Goal: Communication & Community: Share content

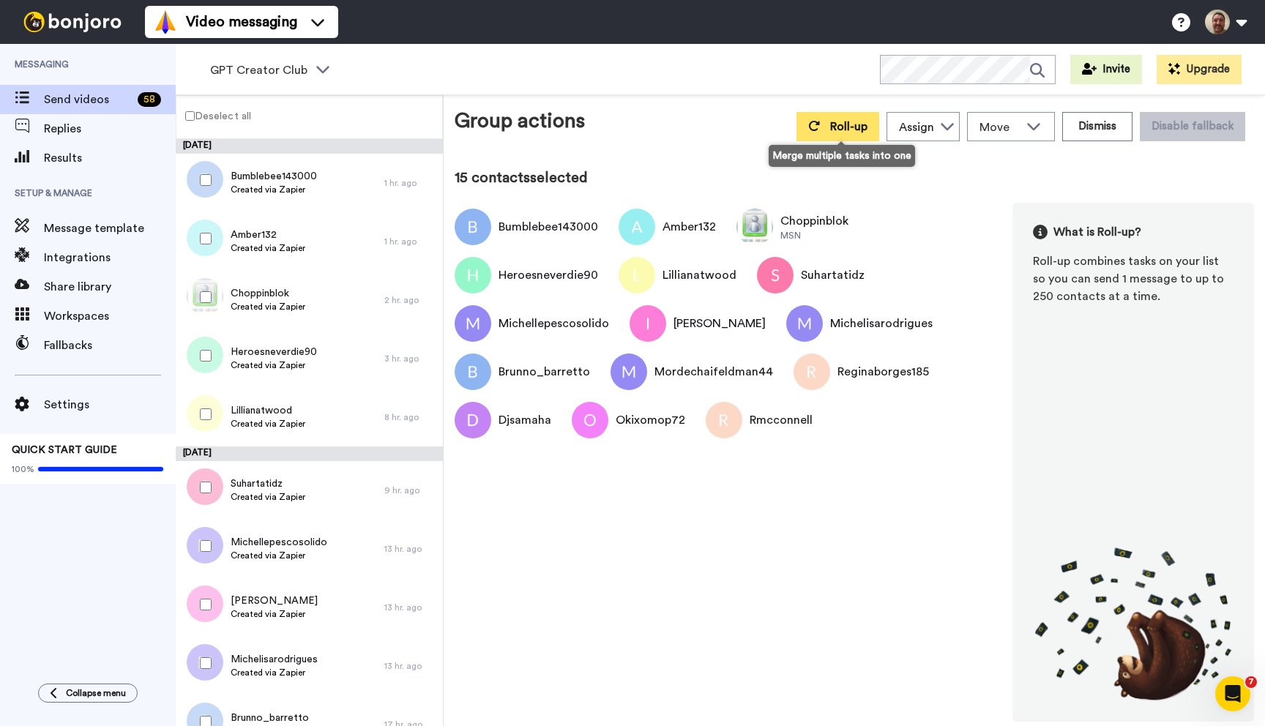
click at [845, 121] on span "Roll-up" at bounding box center [848, 127] width 37 height 12
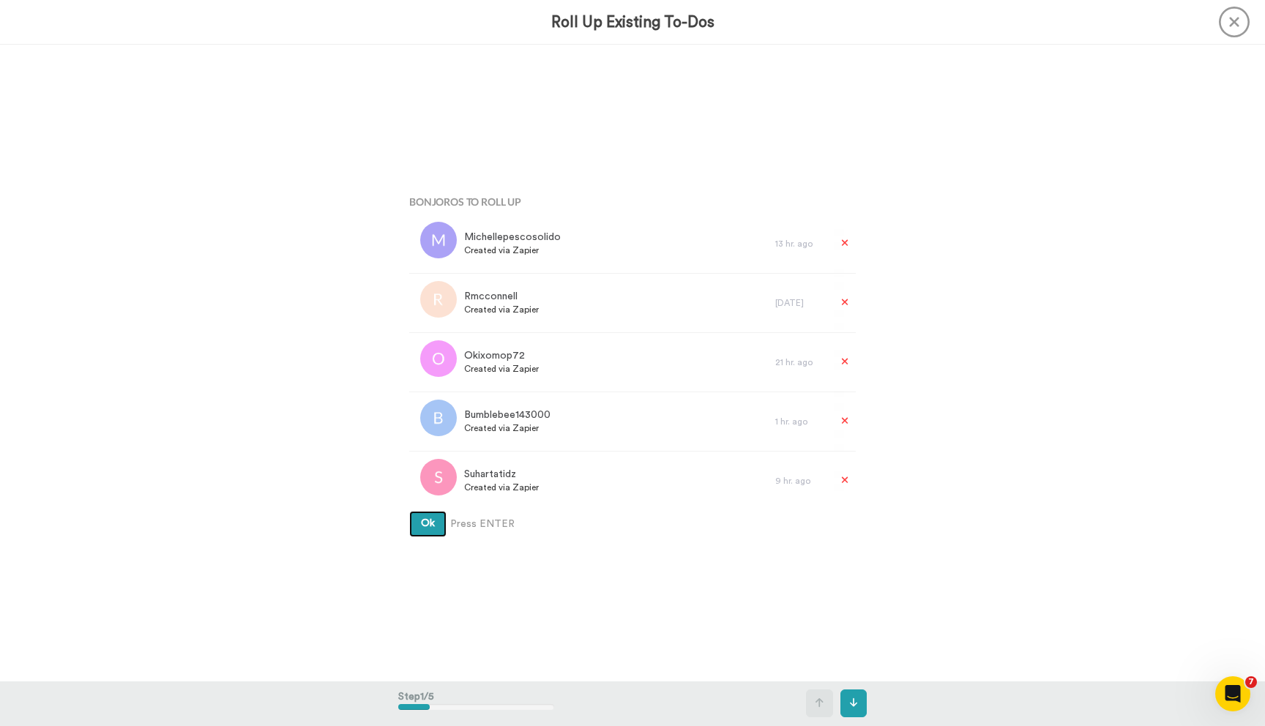
click at [409, 511] on button "Ok" at bounding box center [427, 524] width 37 height 26
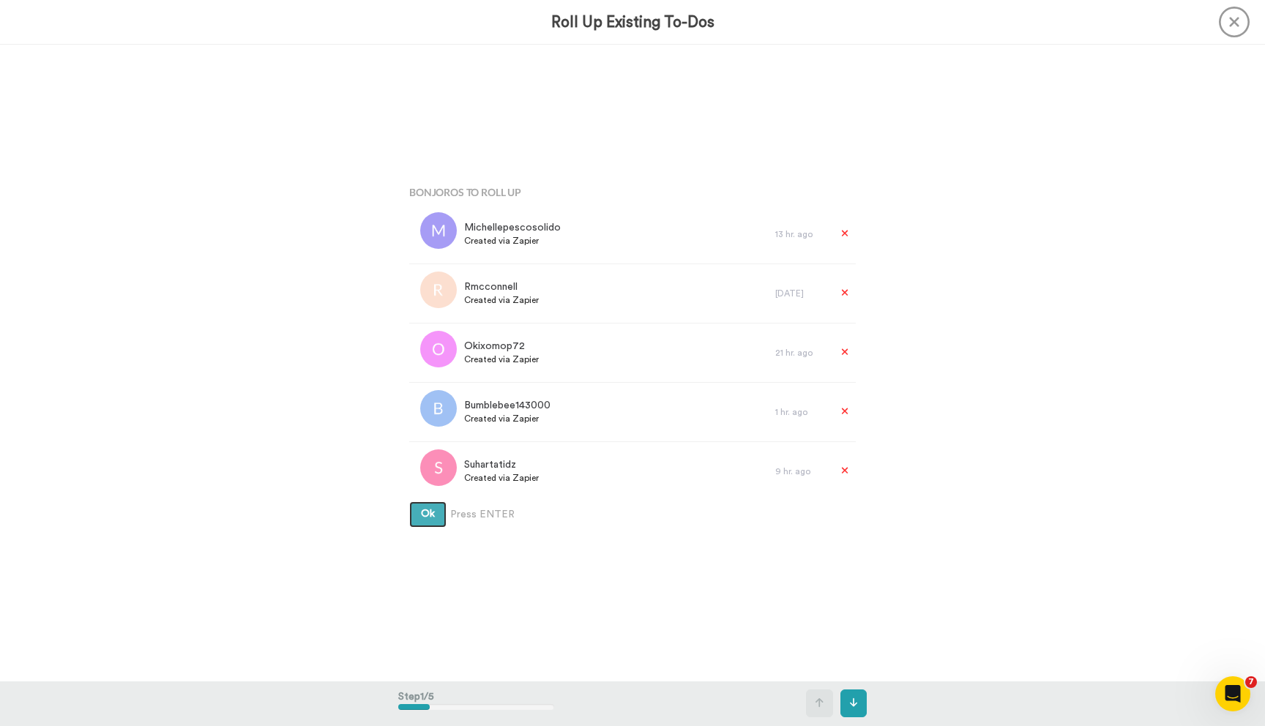
click at [409, 501] on button "Ok" at bounding box center [427, 514] width 37 height 26
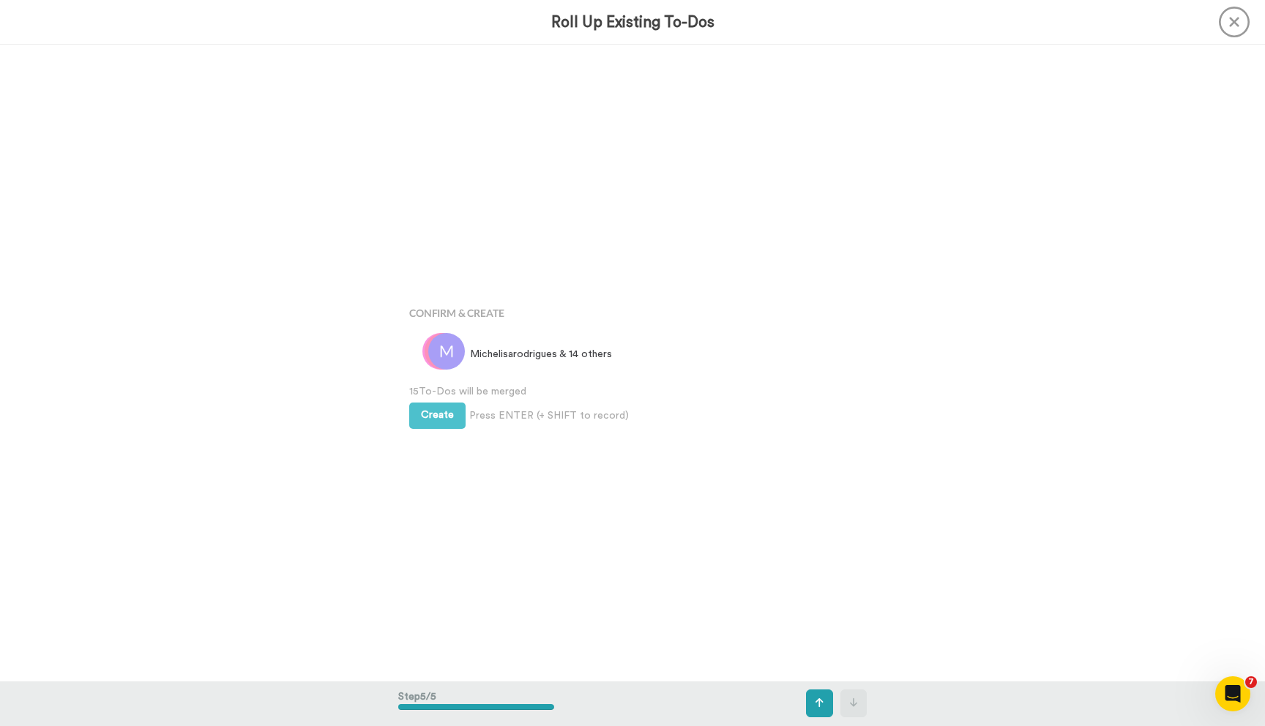
scroll to position [2544, 0]
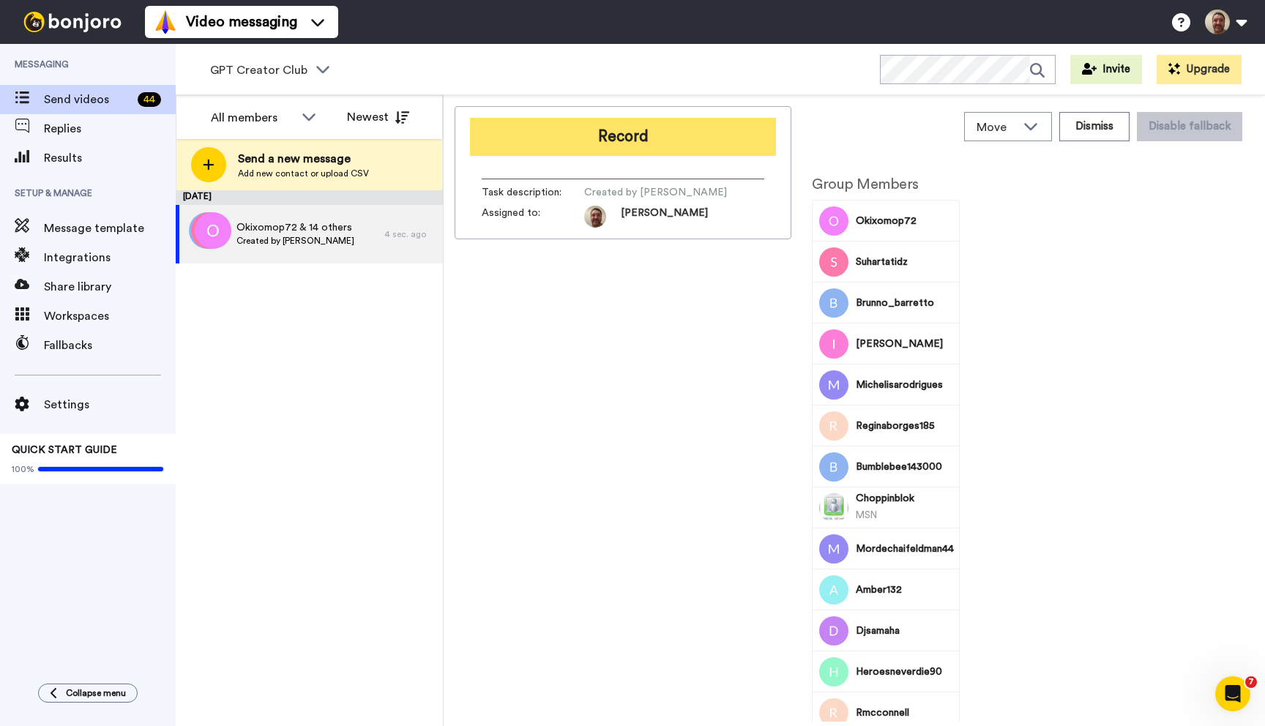
click at [664, 135] on button "Record" at bounding box center [623, 137] width 306 height 38
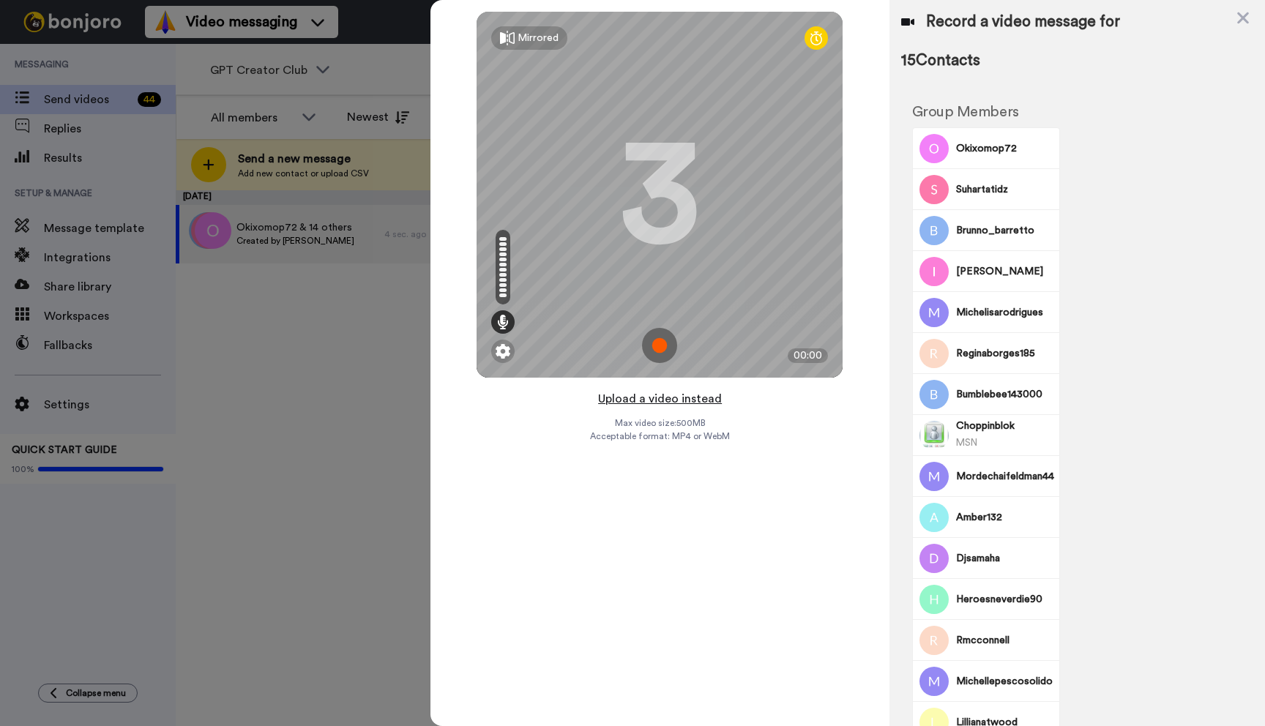
click at [667, 400] on button "Upload a video instead" at bounding box center [659, 398] width 132 height 19
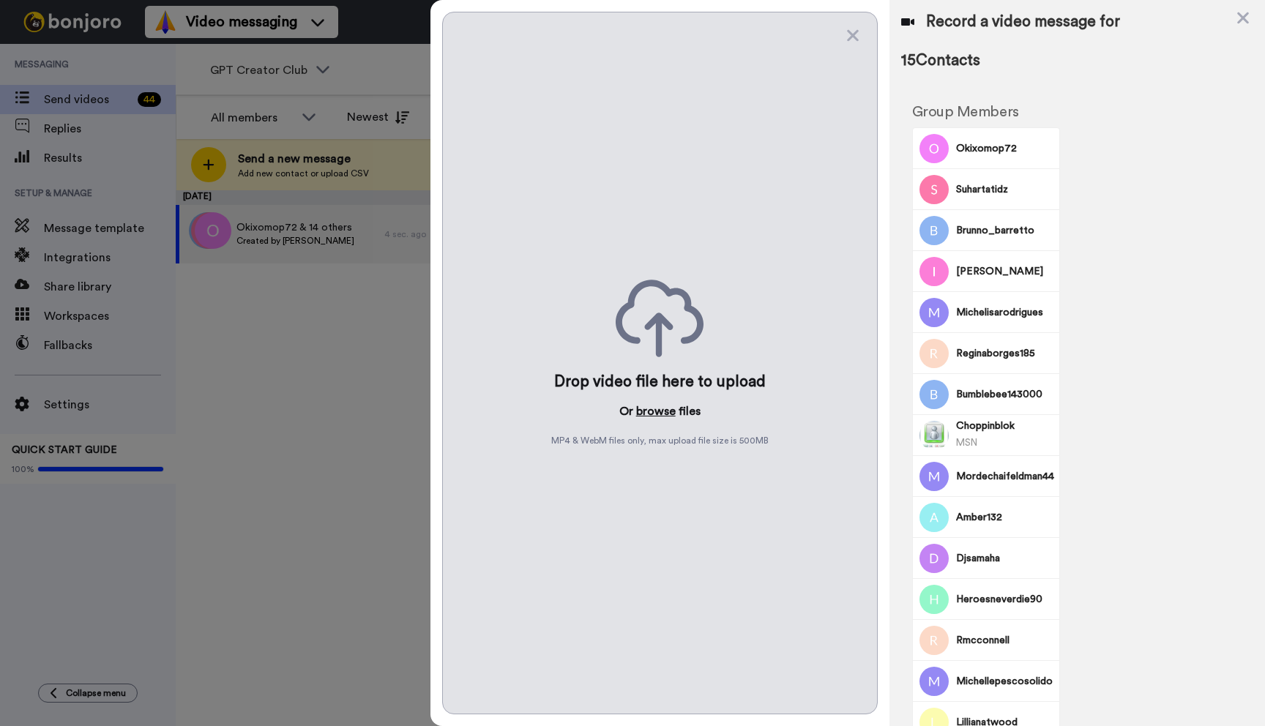
click at [661, 411] on button "browse" at bounding box center [656, 411] width 40 height 18
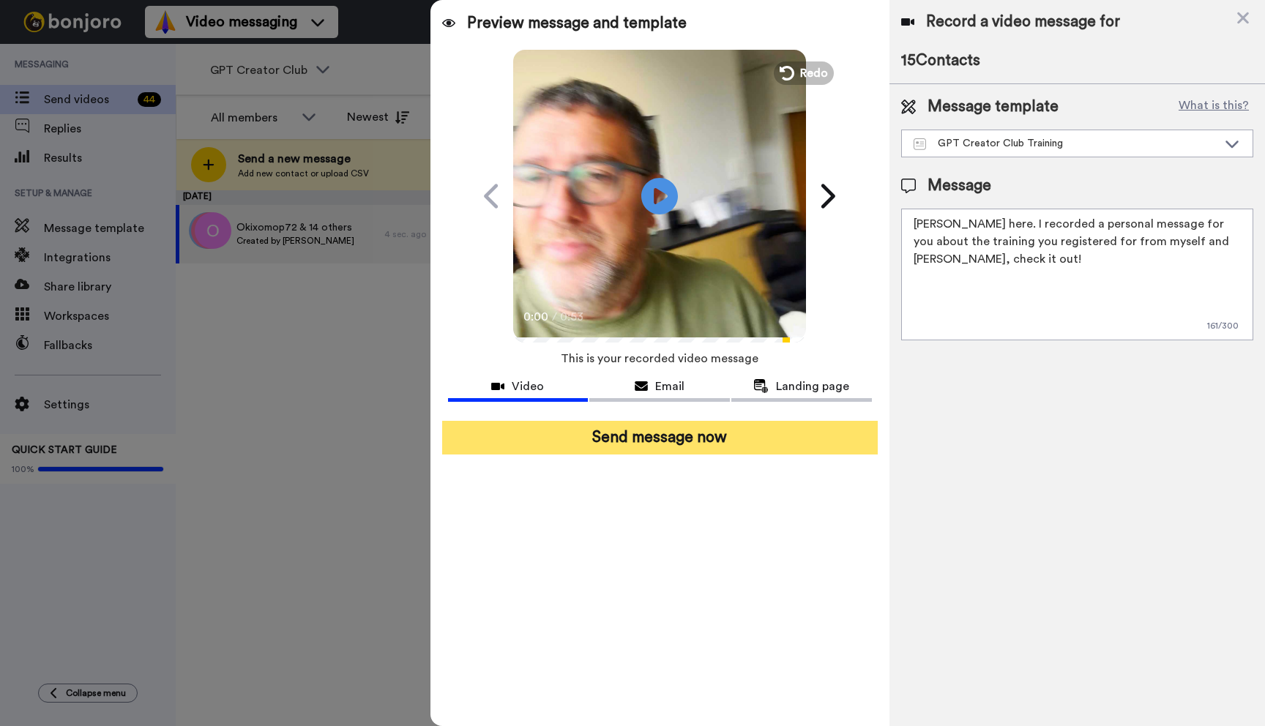
click at [673, 451] on button "Send message now" at bounding box center [659, 438] width 435 height 34
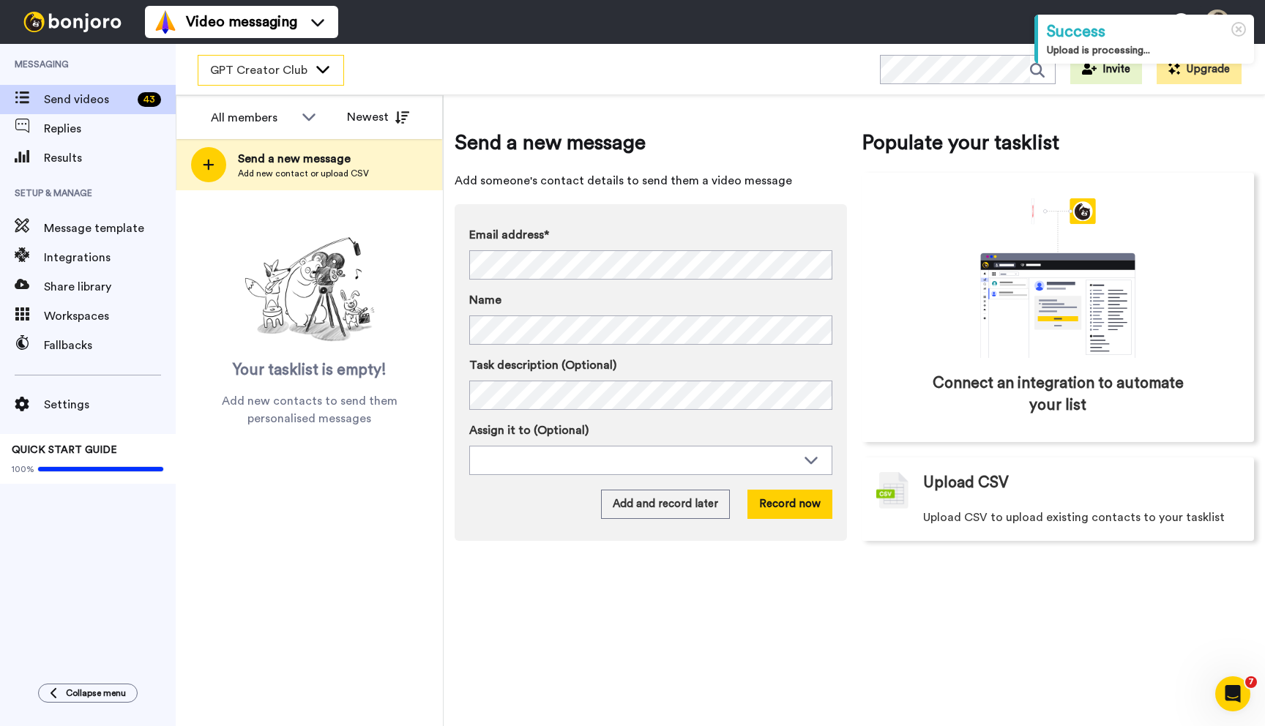
click at [319, 67] on icon at bounding box center [322, 69] width 13 height 7
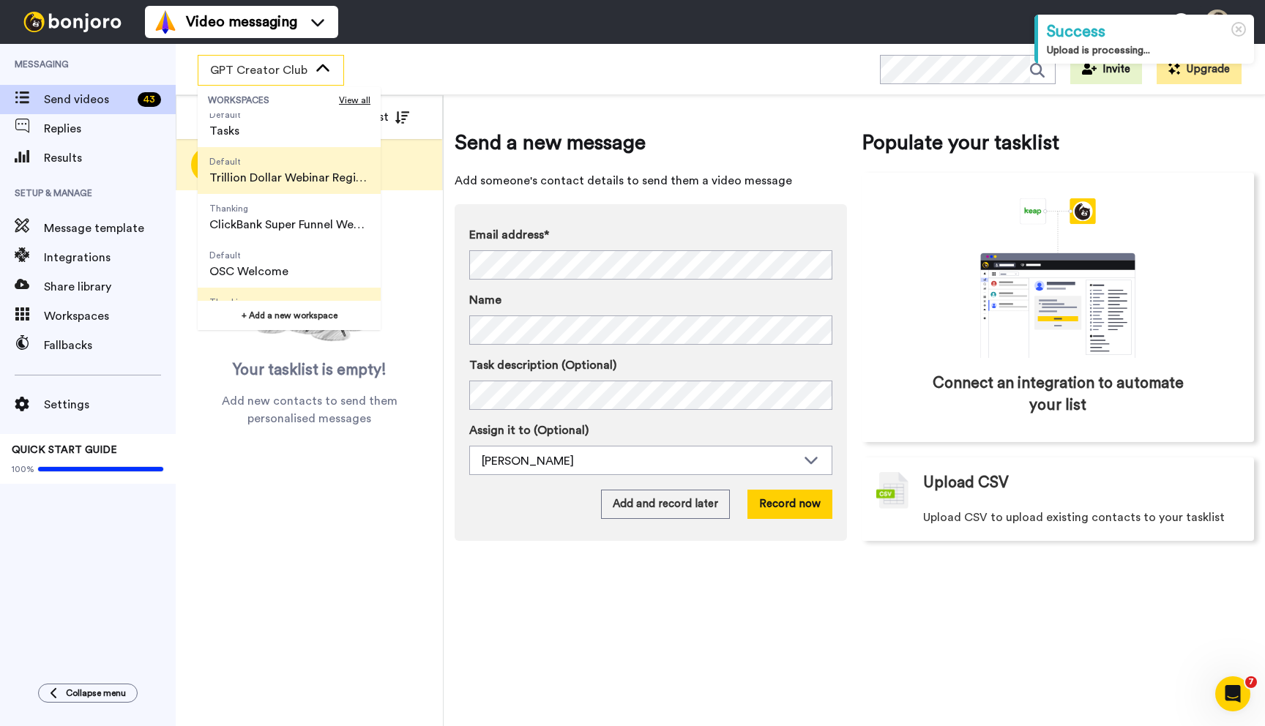
scroll to position [94, 0]
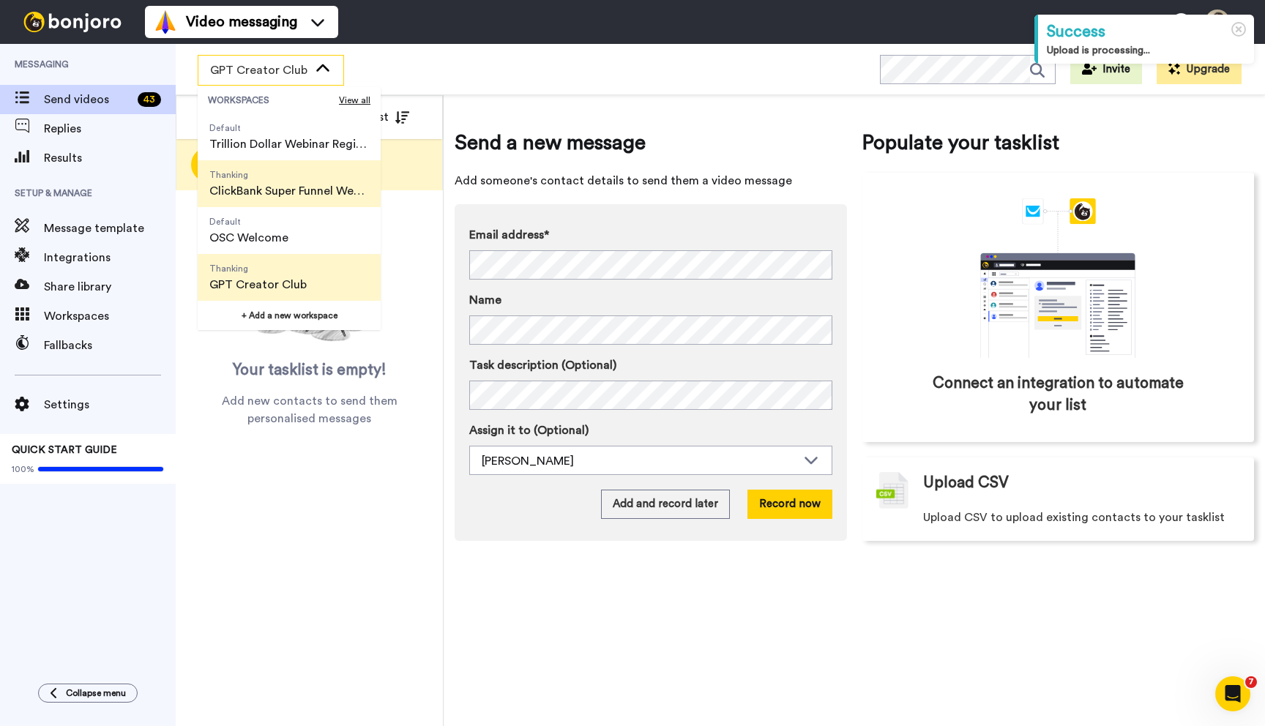
click at [288, 191] on span "ClickBank Super Funnel Webinar Registrants" at bounding box center [289, 191] width 160 height 18
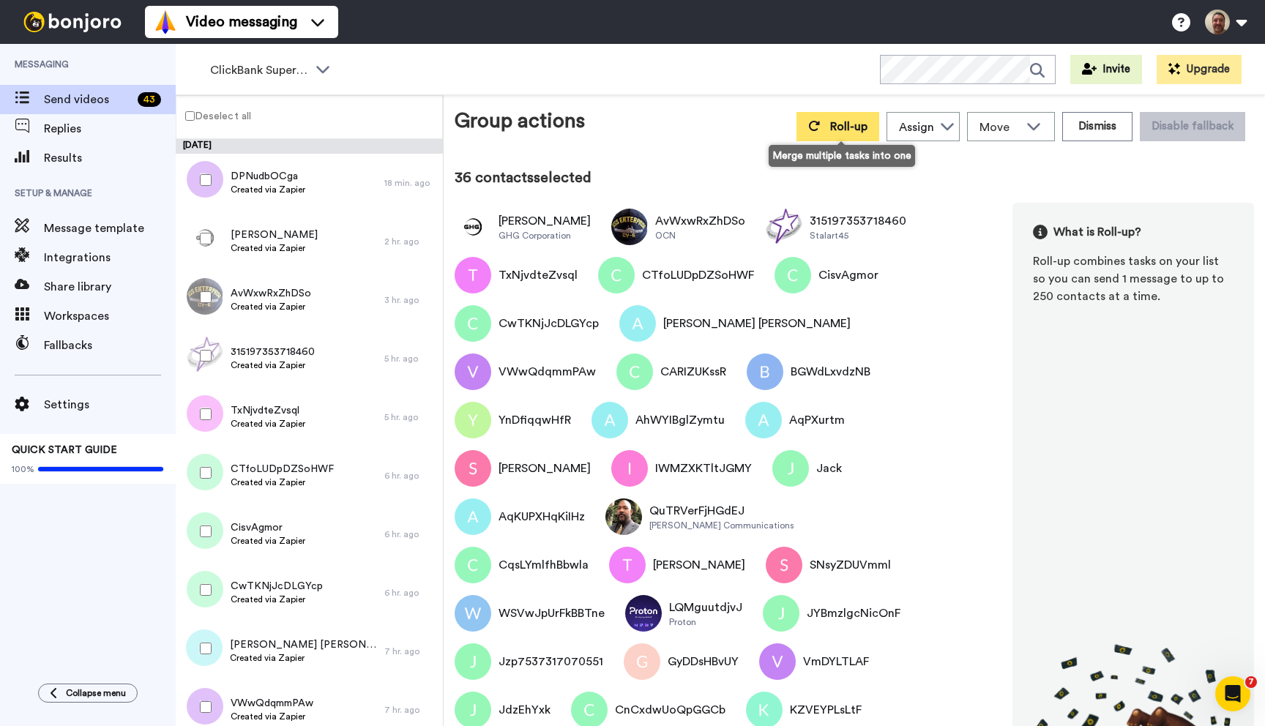
click at [825, 124] on button "Roll-up" at bounding box center [837, 126] width 83 height 29
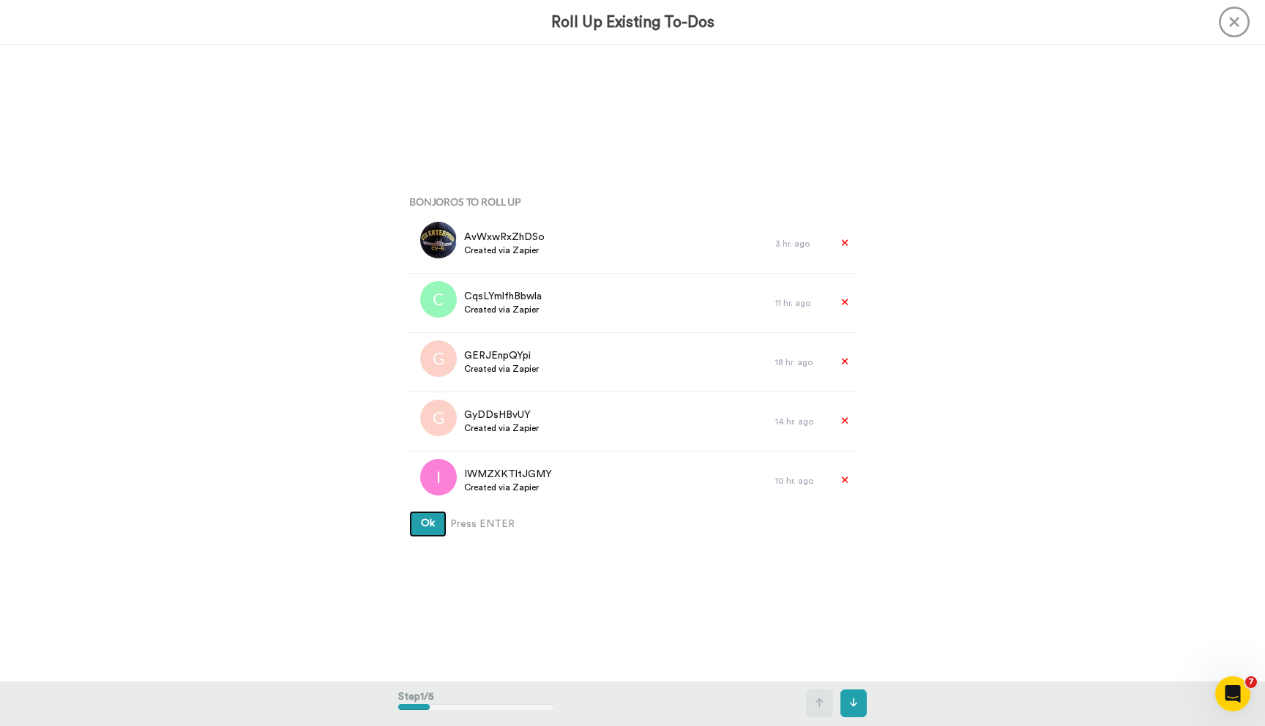
click at [409, 511] on button "Ok" at bounding box center [427, 524] width 37 height 26
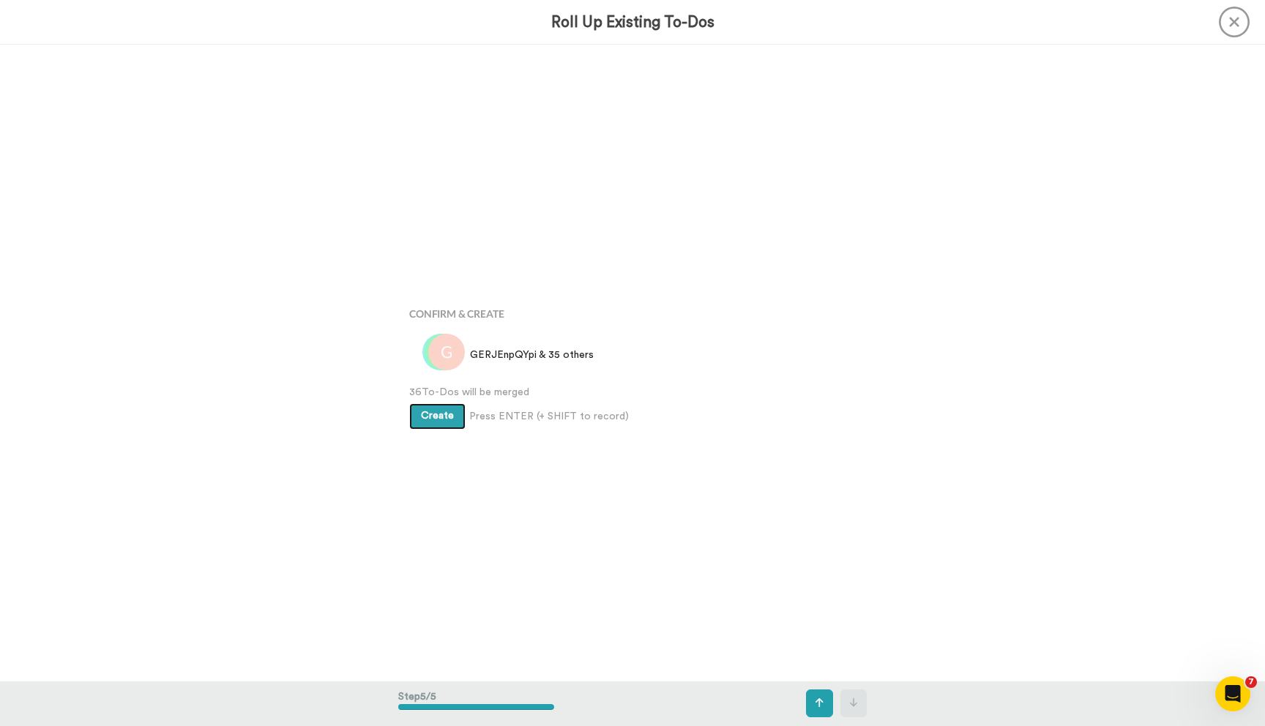
scroll to position [2544, 0]
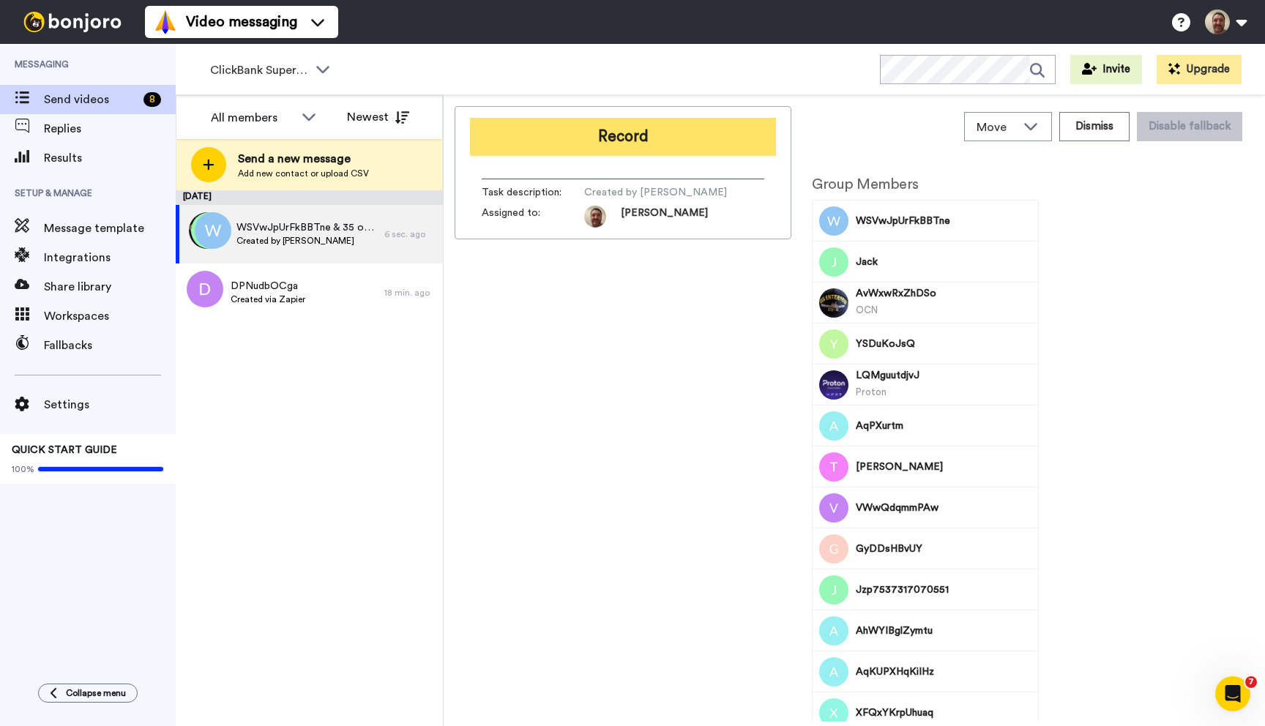
click at [722, 126] on button "Record" at bounding box center [623, 137] width 306 height 38
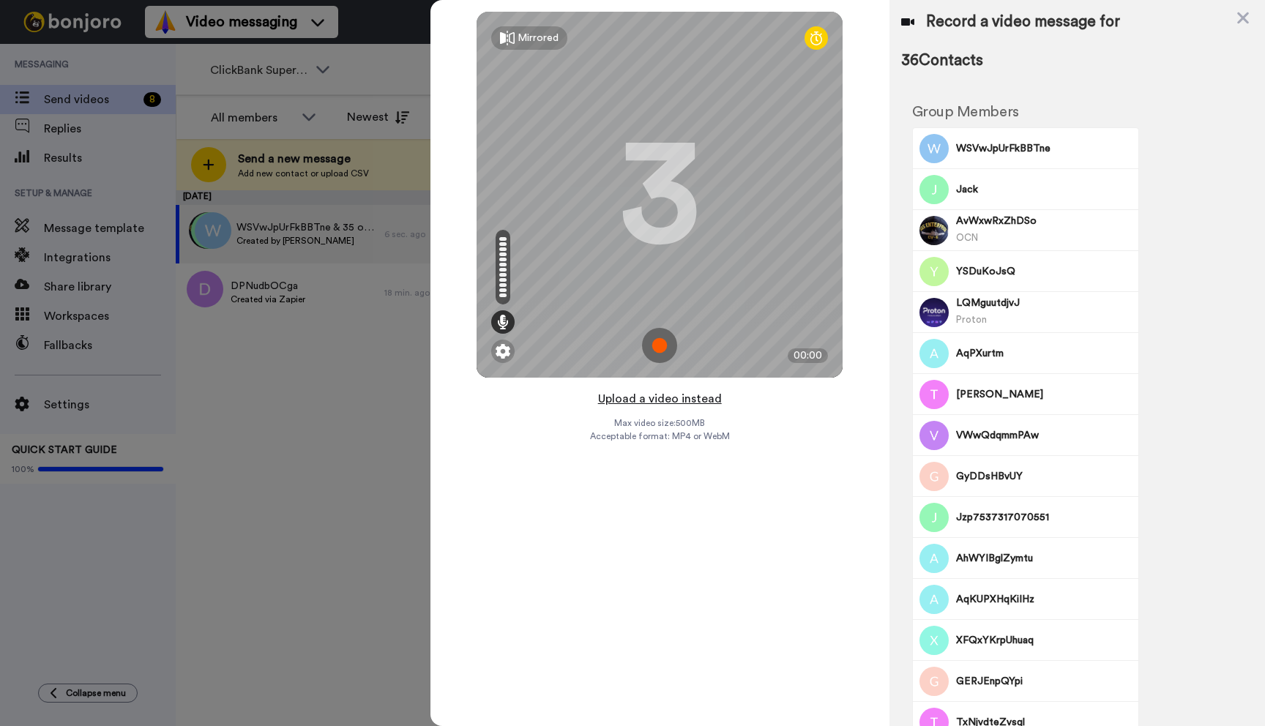
click at [670, 396] on button "Upload a video instead" at bounding box center [659, 398] width 132 height 19
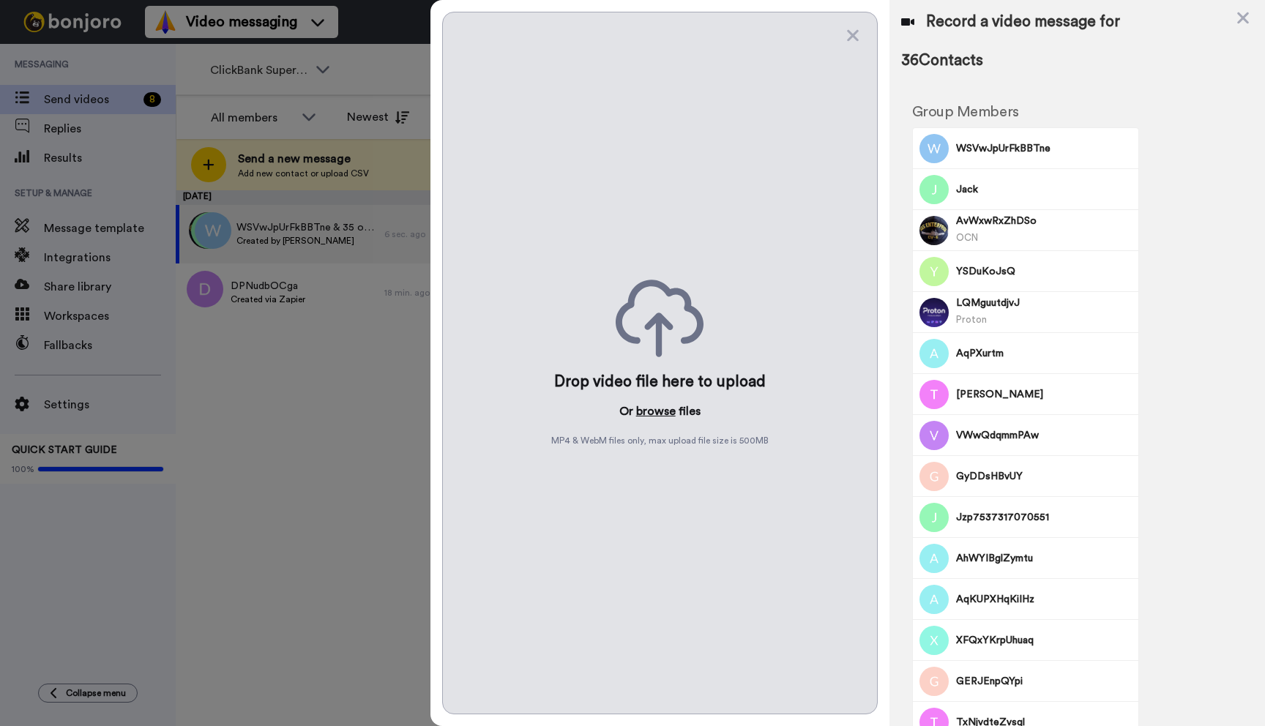
click at [660, 407] on button "browse" at bounding box center [656, 411] width 40 height 18
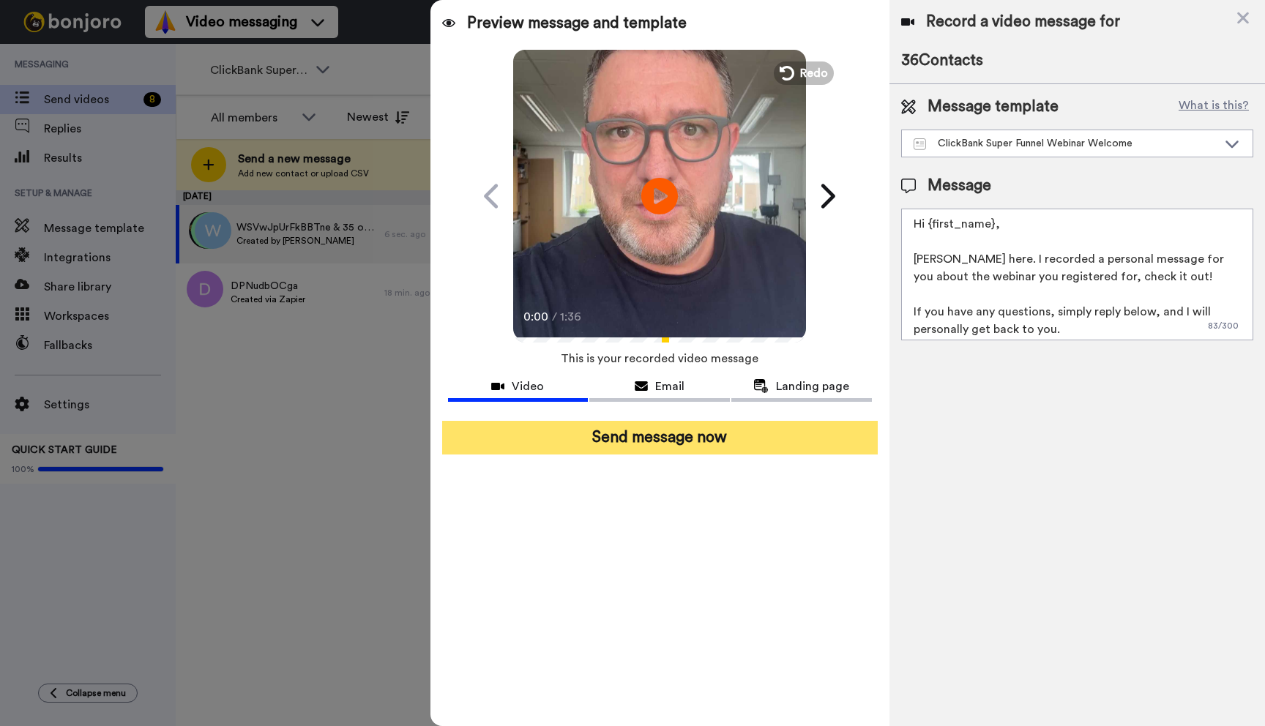
click at [712, 445] on button "Send message now" at bounding box center [659, 438] width 435 height 34
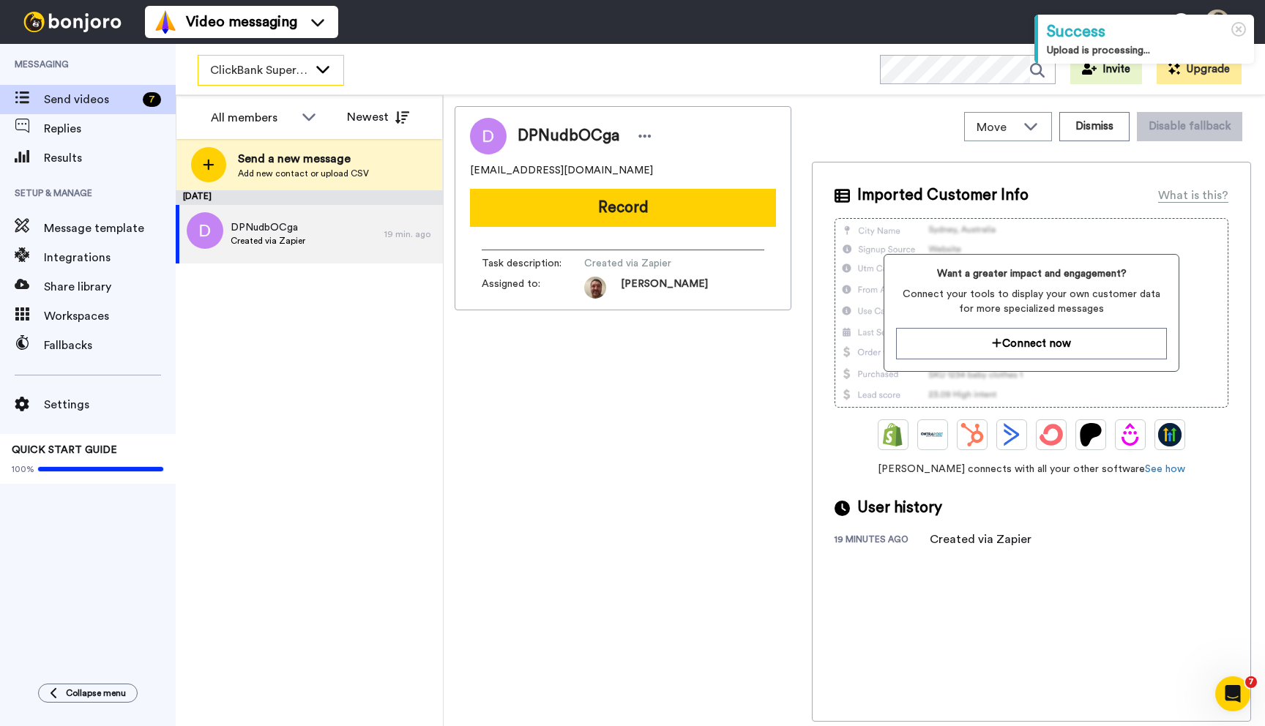
click at [301, 65] on span "ClickBank Super Funnel Webinar Registrants" at bounding box center [259, 70] width 98 height 18
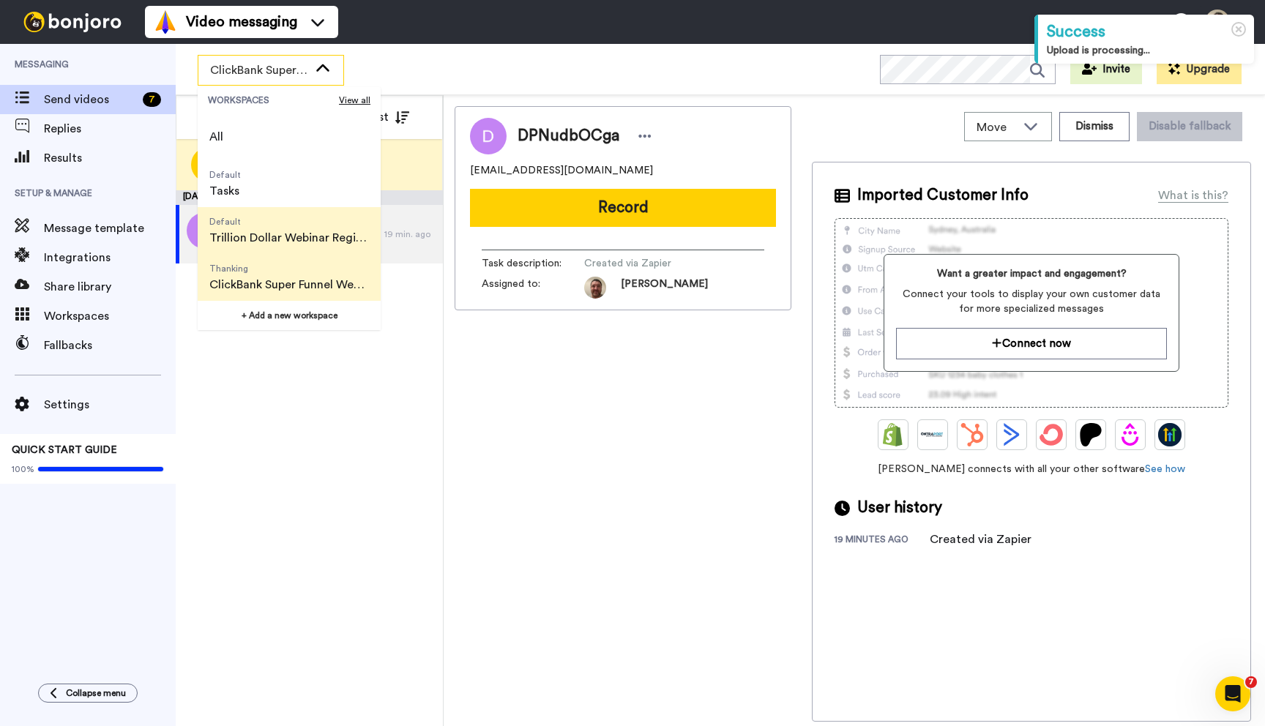
click at [308, 237] on span "Trillion Dollar Webinar Registrants" at bounding box center [289, 238] width 160 height 18
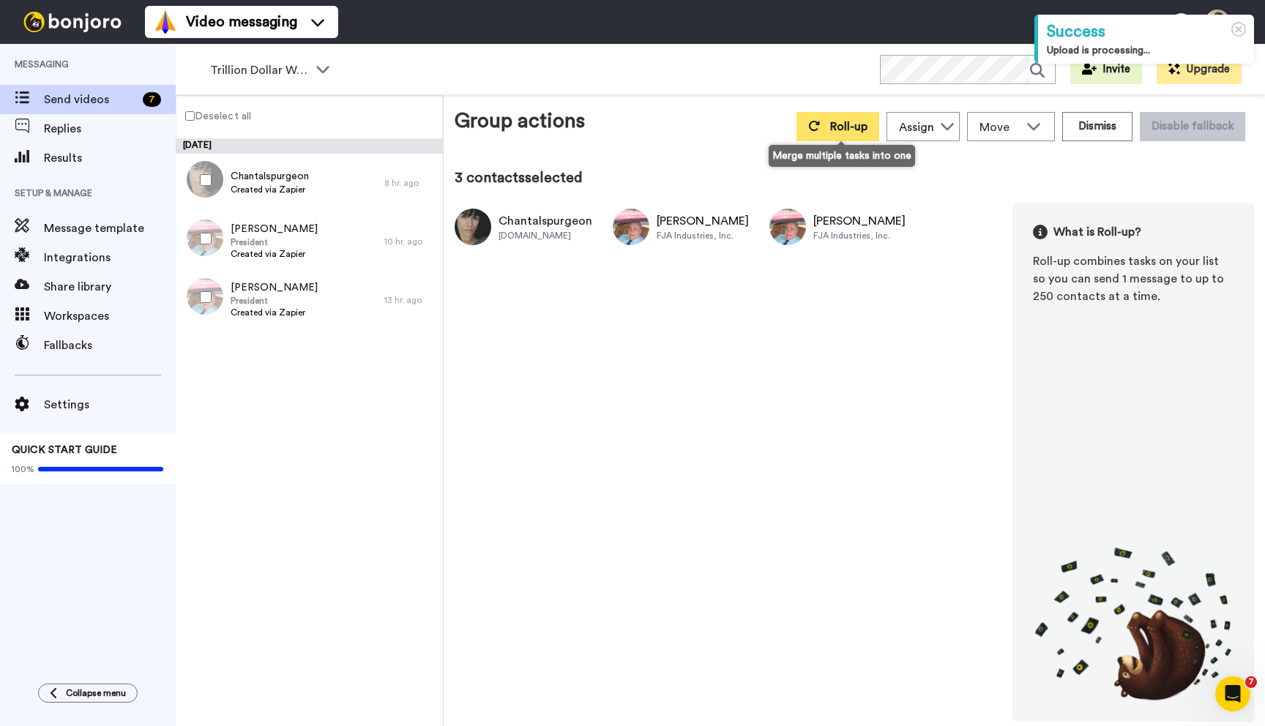
click at [826, 117] on button "Roll-up" at bounding box center [837, 126] width 83 height 29
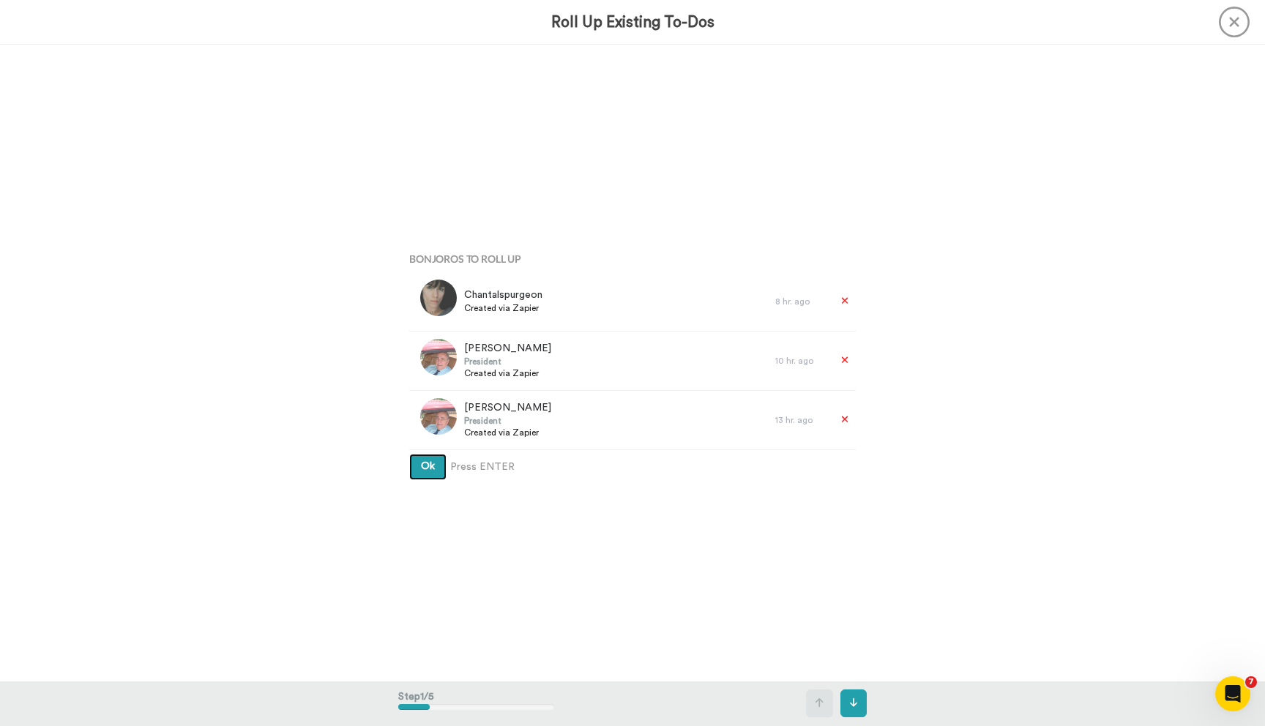
click at [409, 454] on button "Ok" at bounding box center [427, 467] width 37 height 26
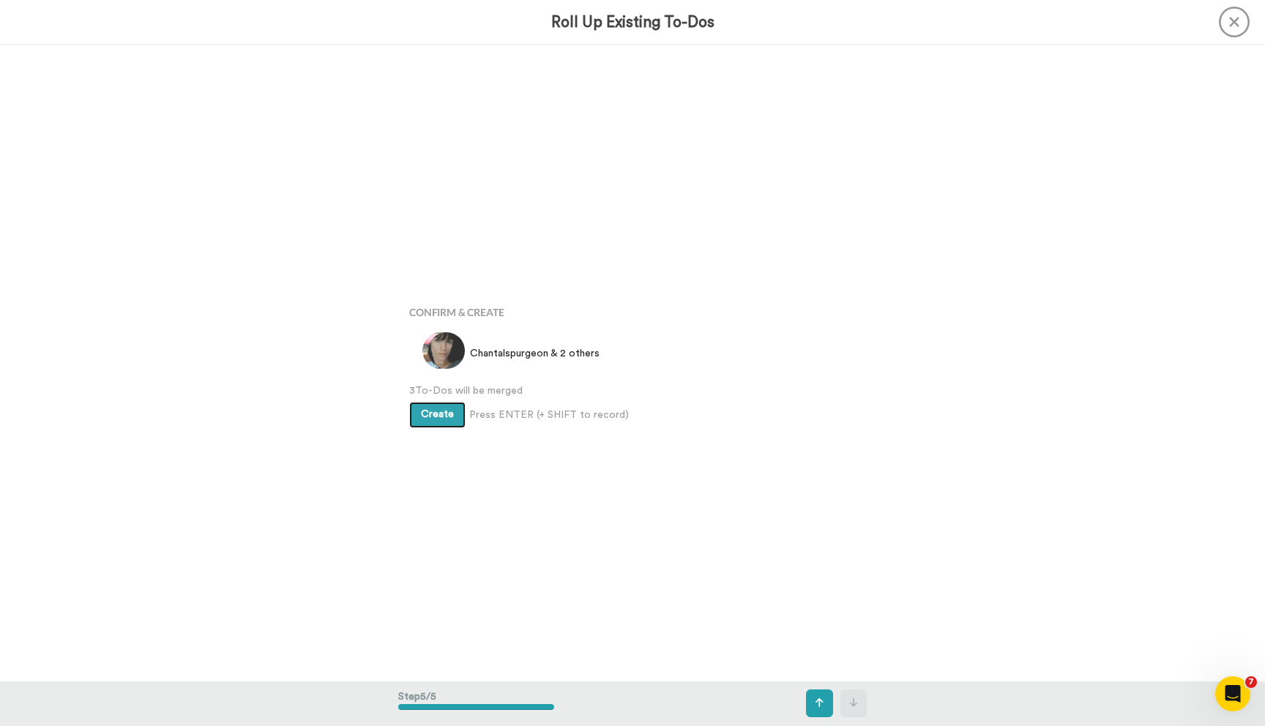
scroll to position [2544, 0]
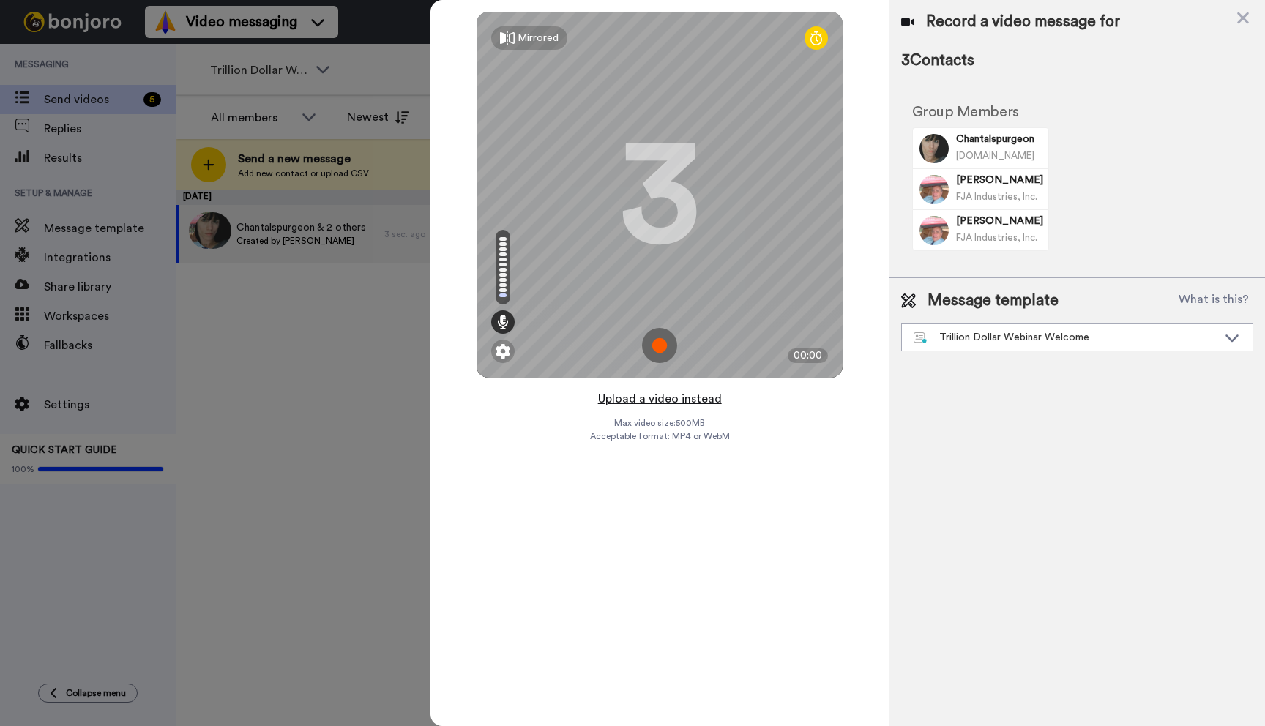
click at [654, 394] on button "Upload a video instead" at bounding box center [659, 398] width 132 height 19
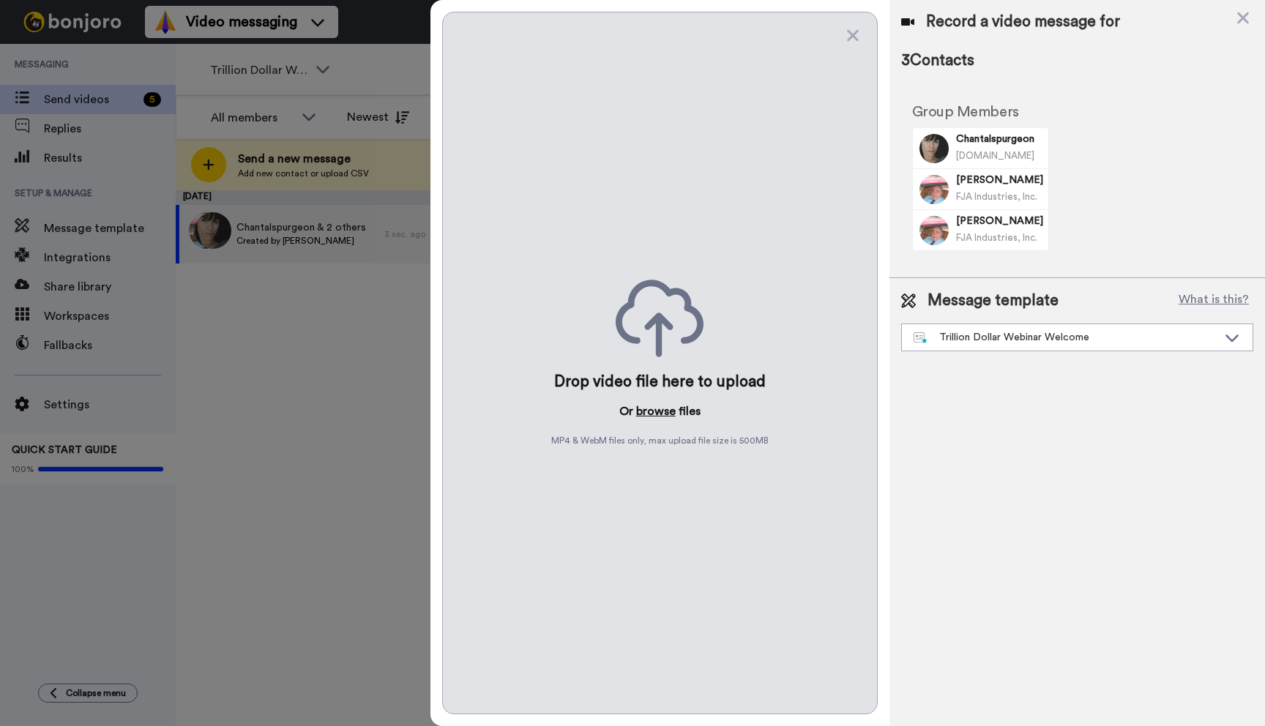
click at [650, 410] on button "browse" at bounding box center [656, 411] width 40 height 18
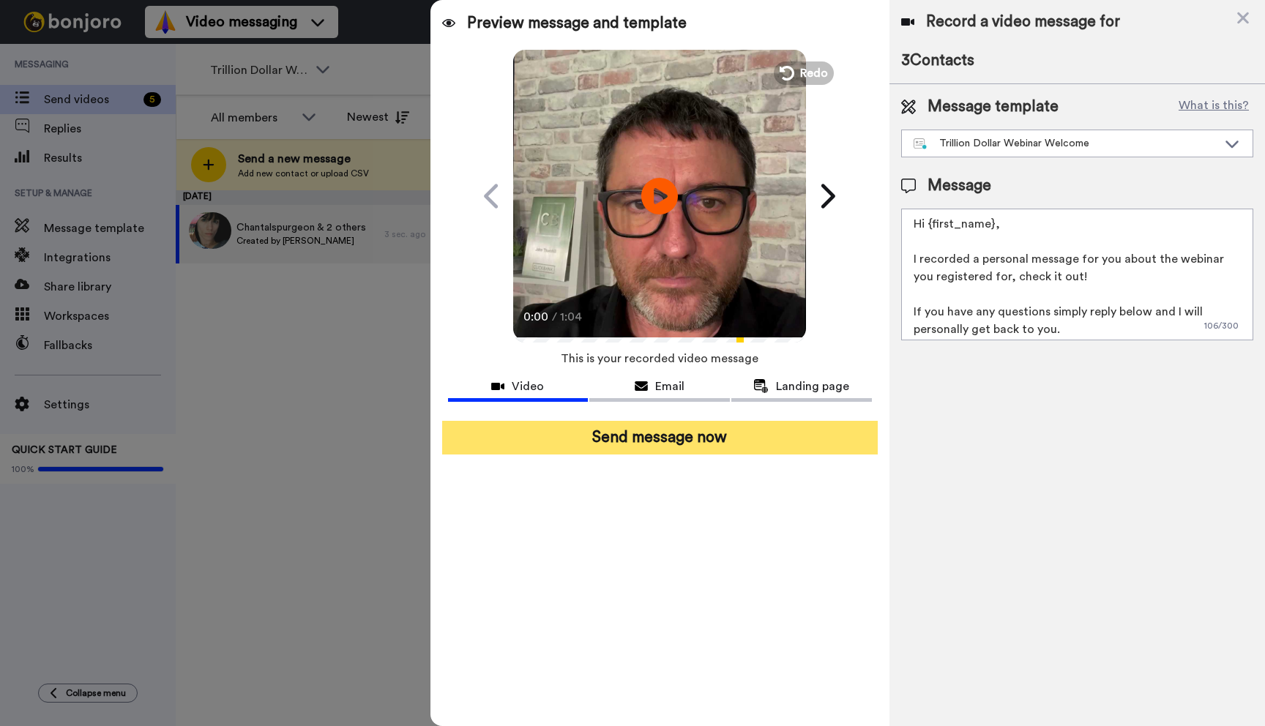
click at [726, 444] on button "Send message now" at bounding box center [659, 438] width 435 height 34
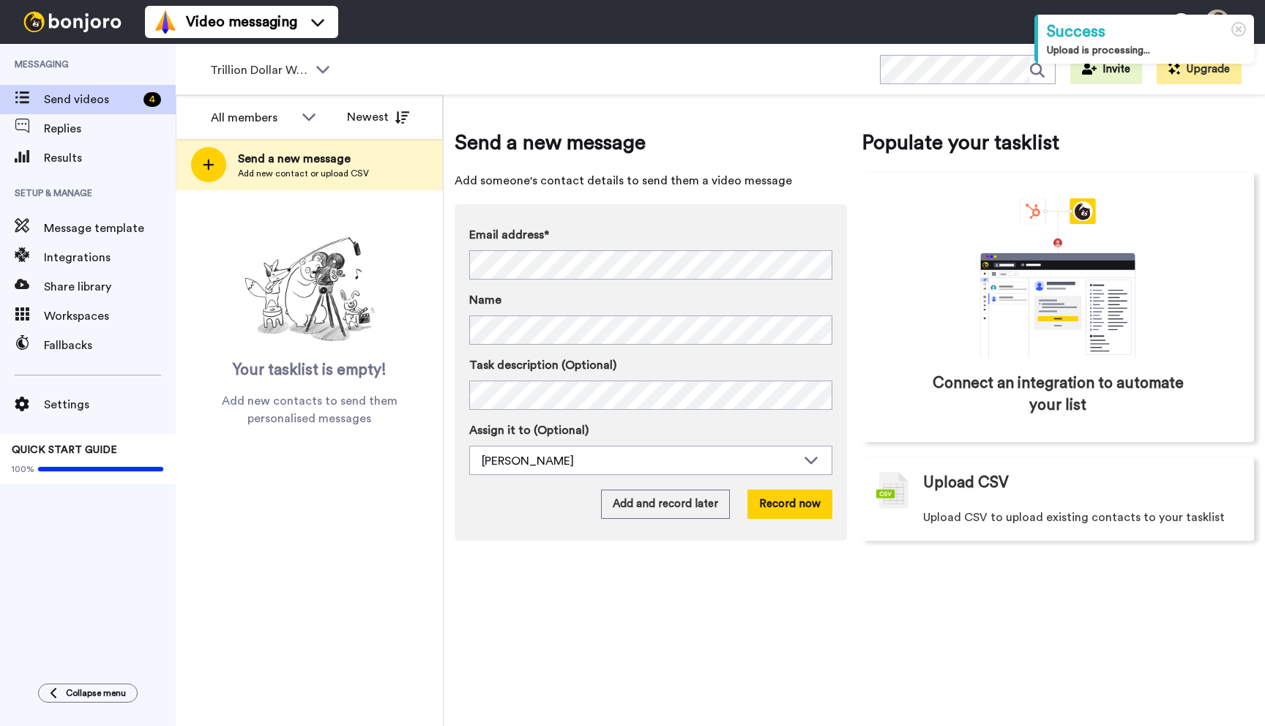
click at [308, 72] on div "Trillion Dollar Webinar Registrants" at bounding box center [270, 70] width 145 height 29
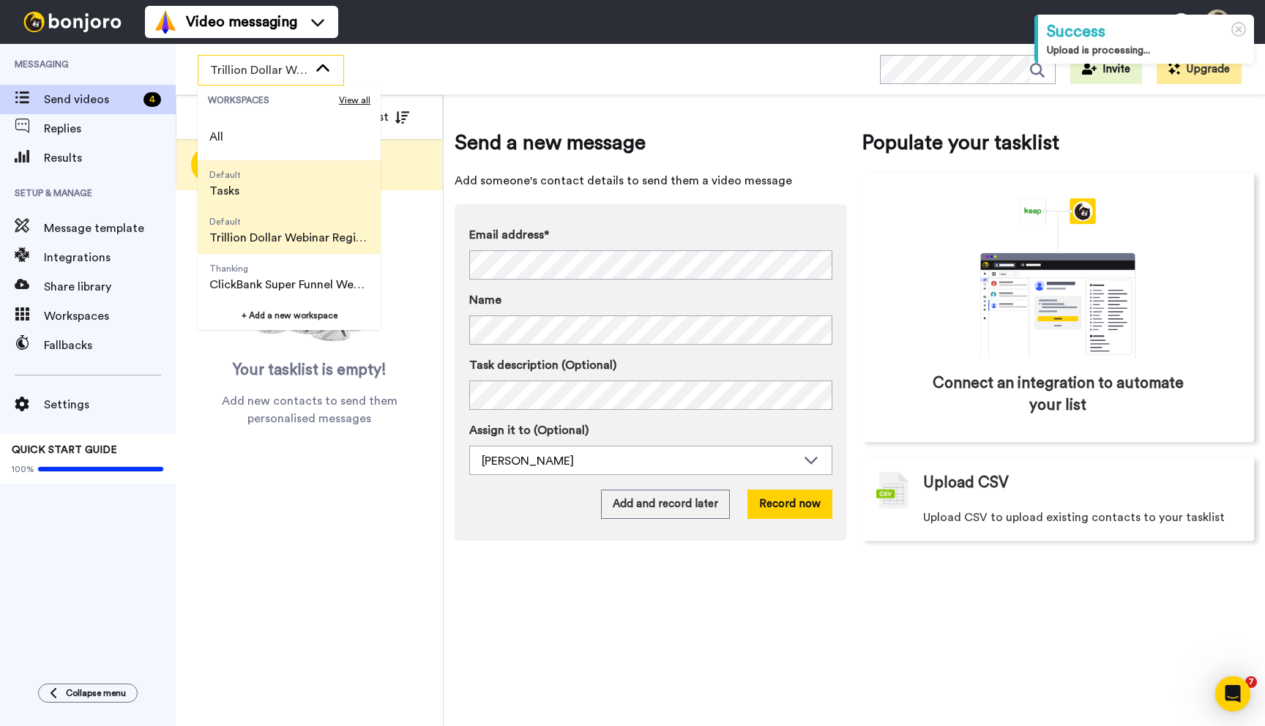
scroll to position [94, 0]
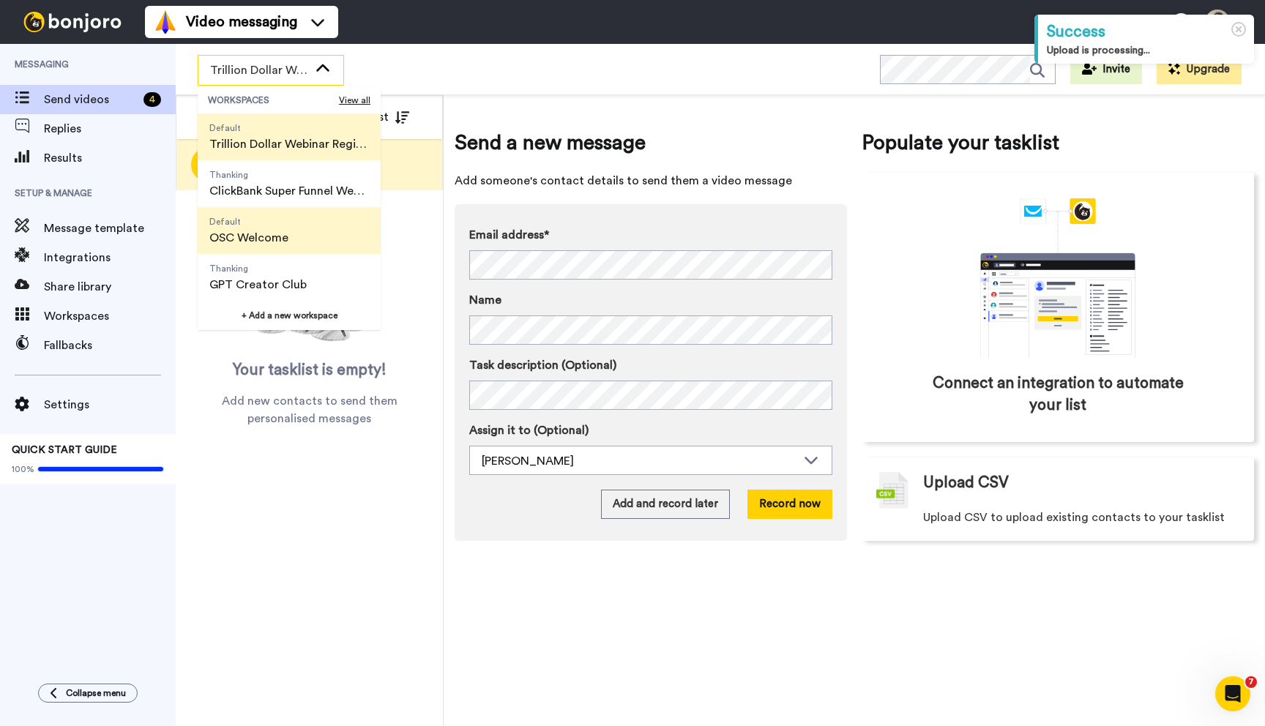
click at [288, 230] on span "Default OSC Welcome" at bounding box center [249, 230] width 102 height 47
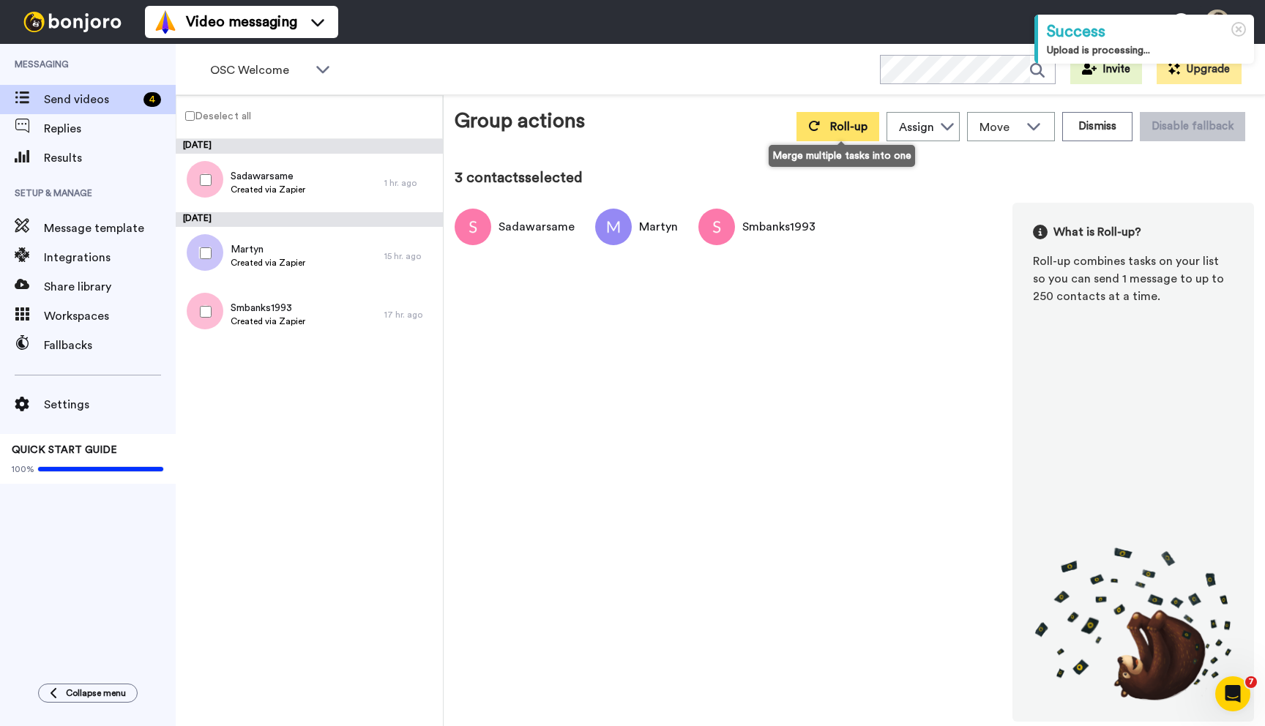
click at [821, 135] on button "Roll-up" at bounding box center [837, 126] width 83 height 29
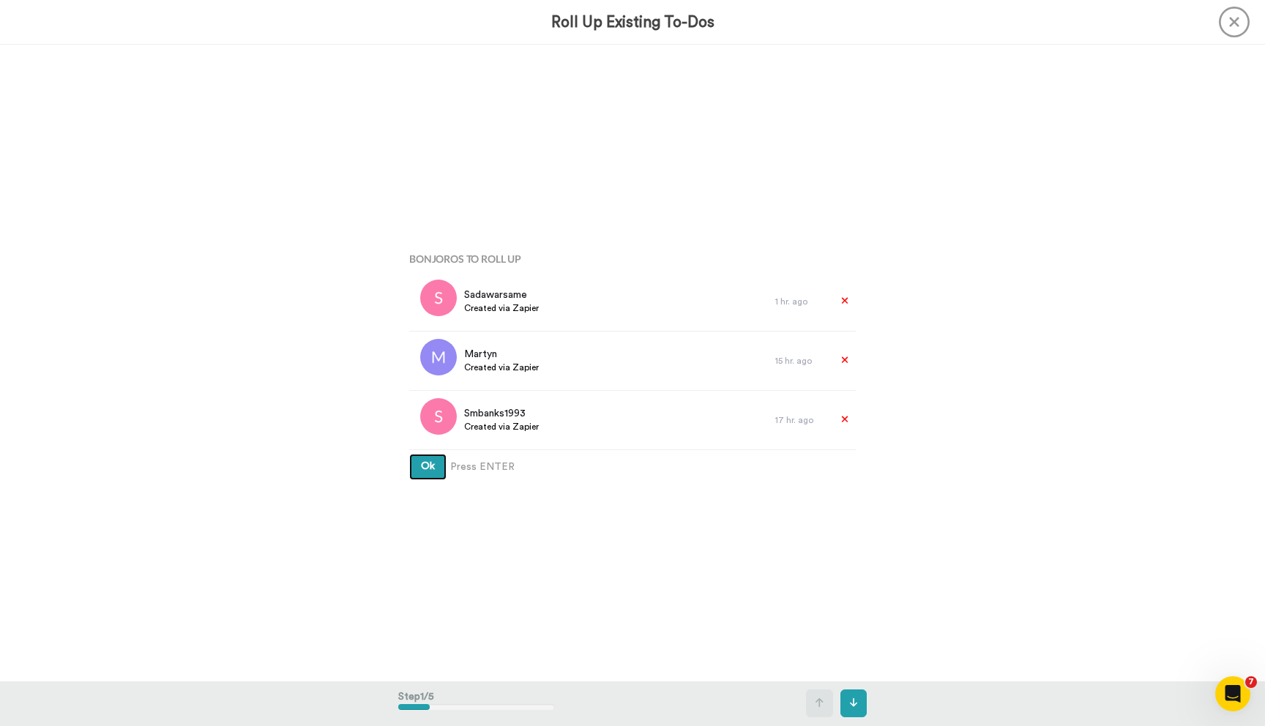
click at [409, 454] on button "Ok" at bounding box center [427, 467] width 37 height 26
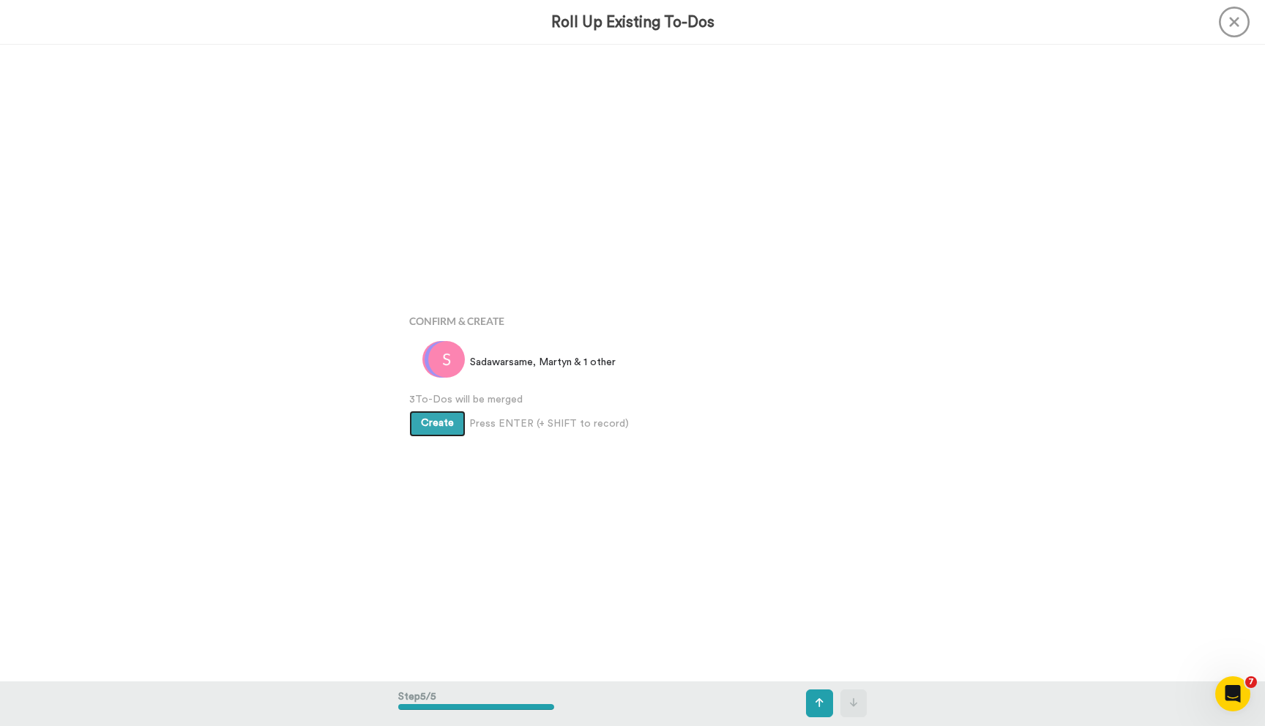
scroll to position [2544, 0]
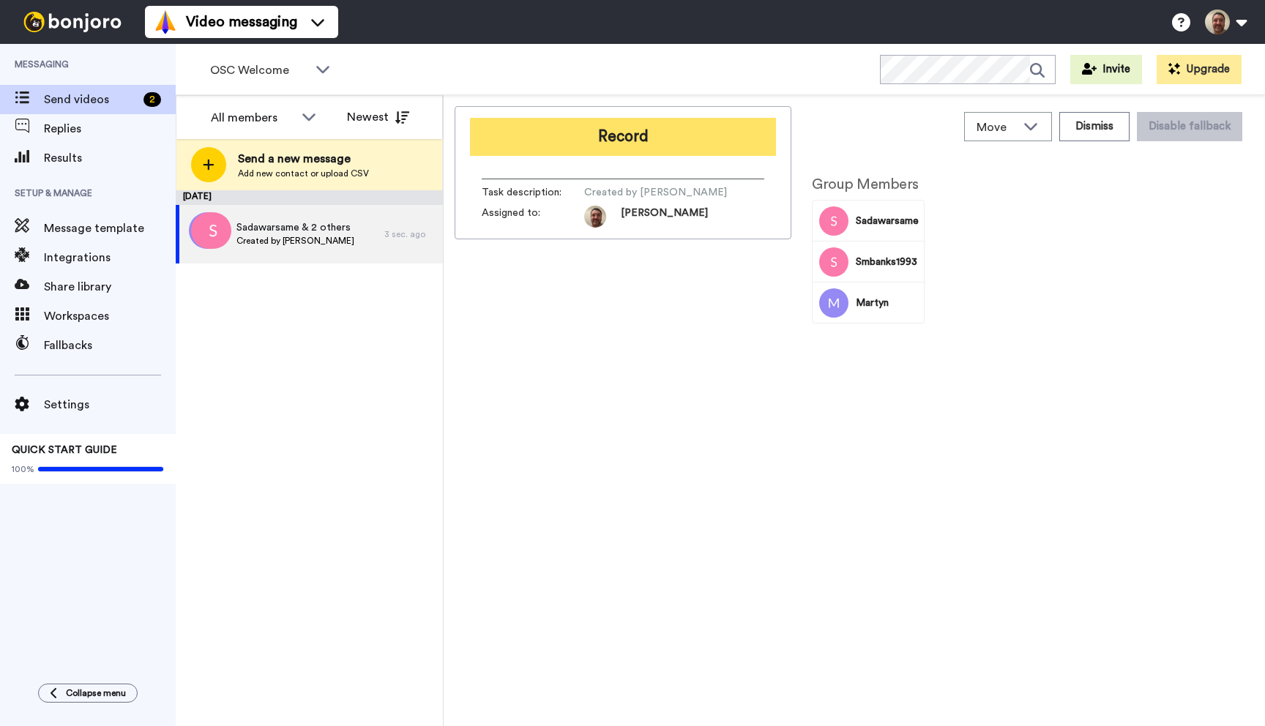
click at [630, 143] on button "Record" at bounding box center [623, 137] width 306 height 38
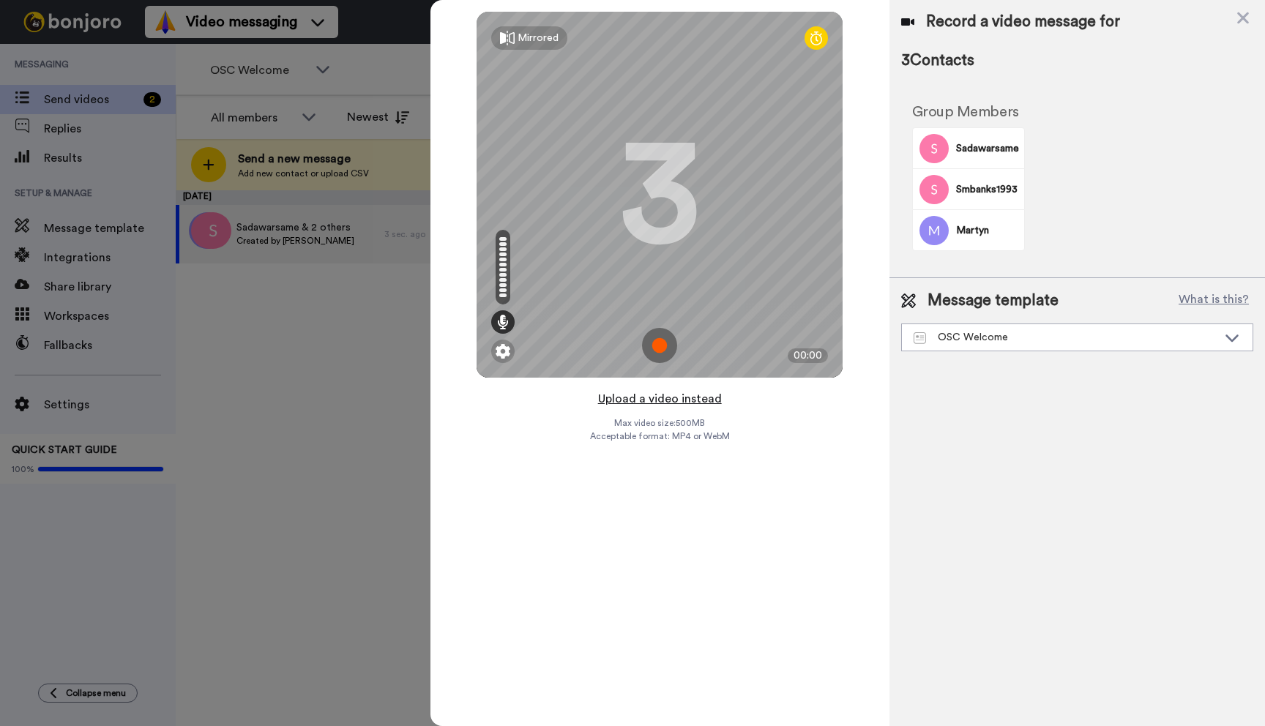
click at [656, 400] on button "Upload a video instead" at bounding box center [659, 398] width 132 height 19
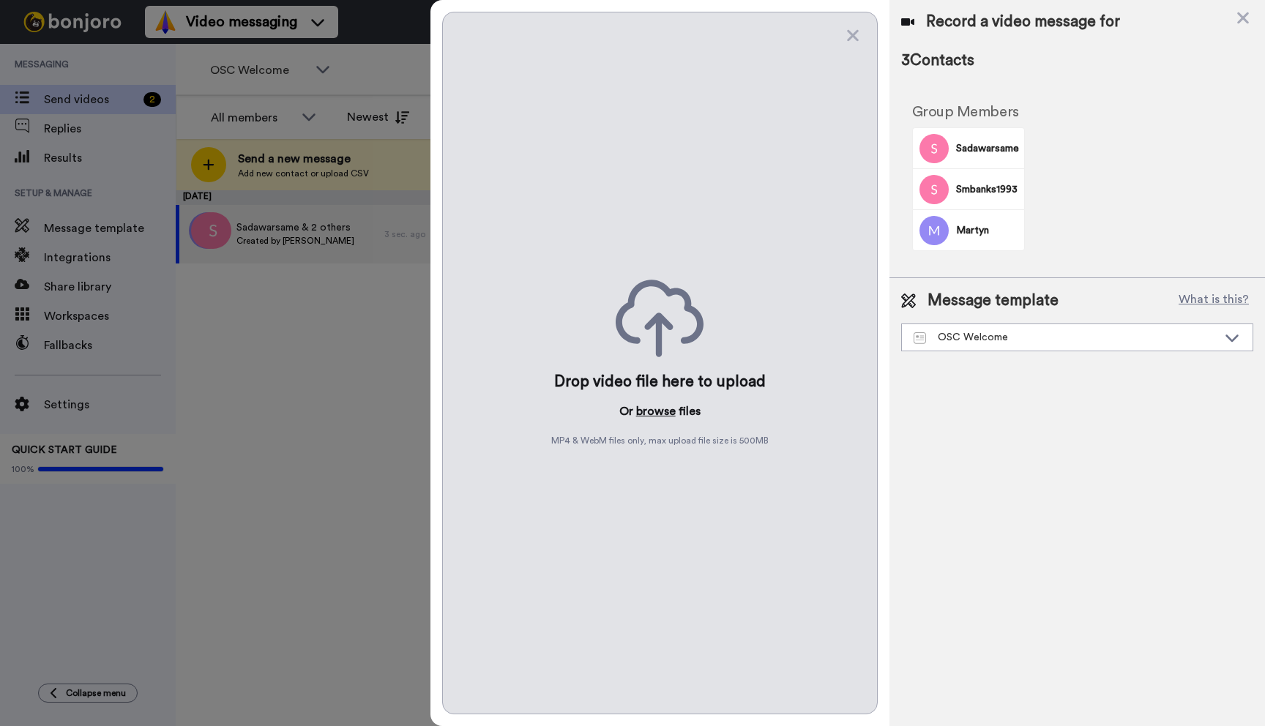
click at [647, 411] on button "browse" at bounding box center [656, 411] width 40 height 18
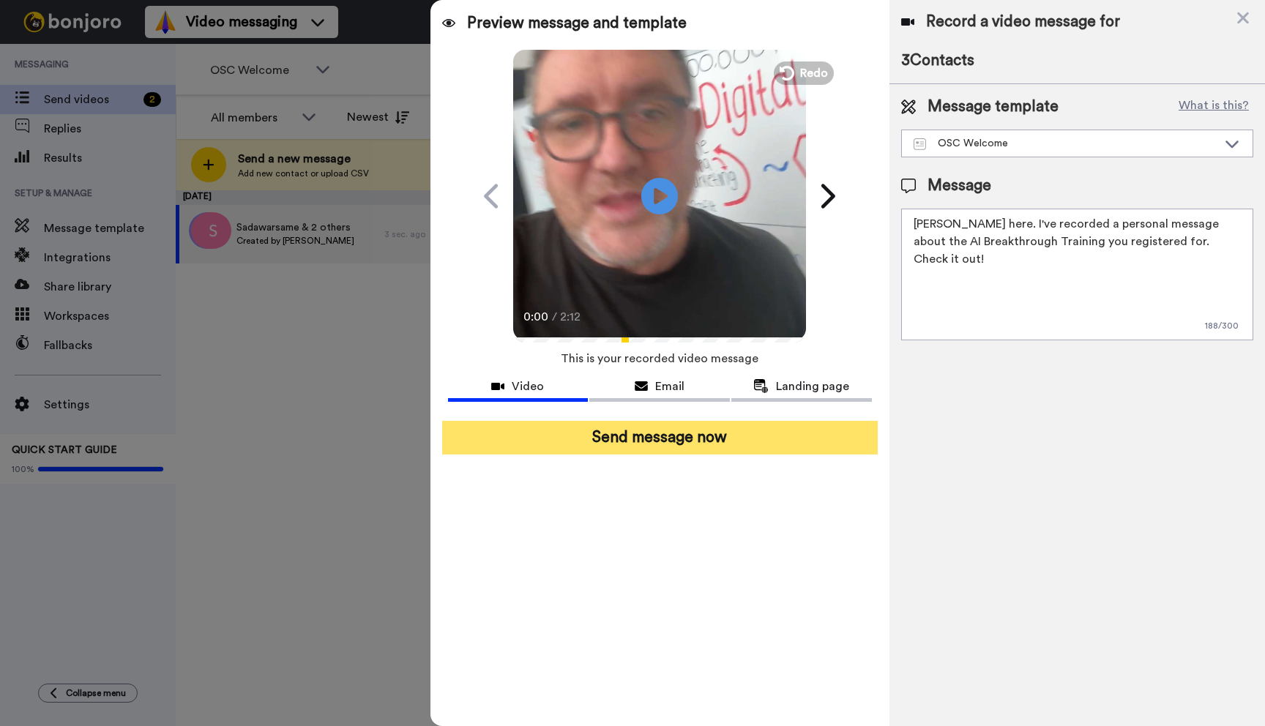
click at [632, 438] on button "Send message now" at bounding box center [659, 438] width 435 height 34
